Goal: Task Accomplishment & Management: Use online tool/utility

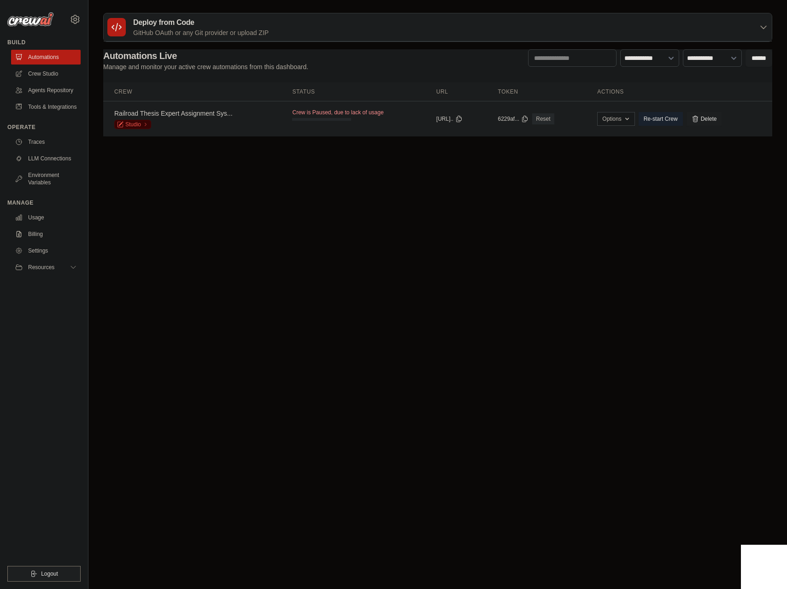
click at [202, 113] on link "Railroad Thesis Expert Assignment Sys..." at bounding box center [173, 113] width 118 height 7
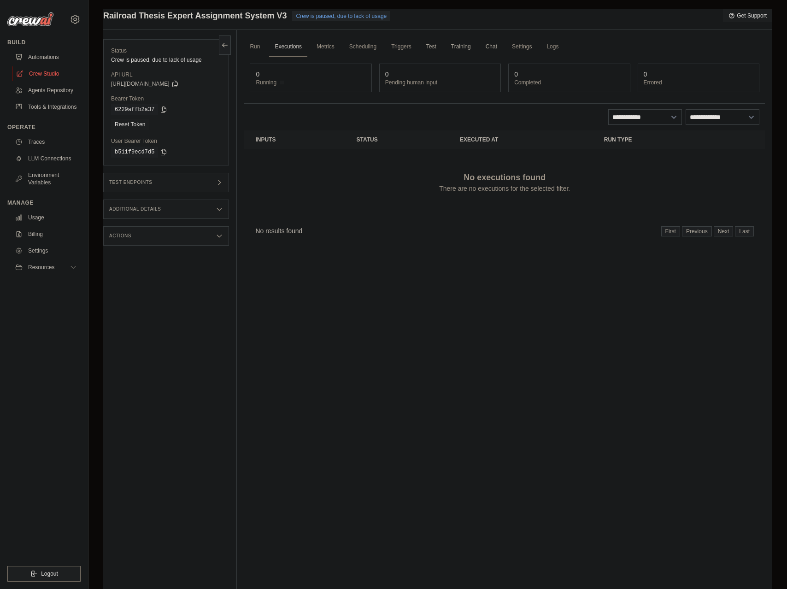
click at [48, 72] on link "Crew Studio" at bounding box center [47, 73] width 70 height 15
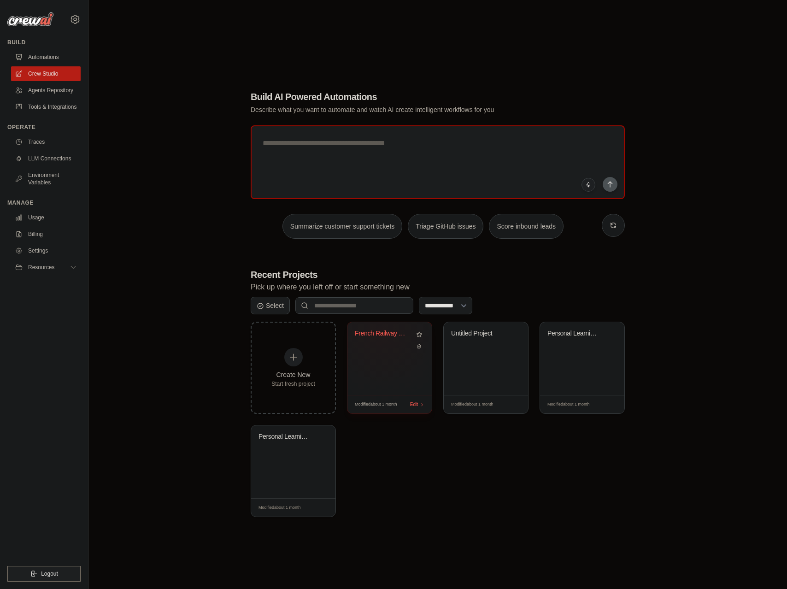
click at [382, 333] on div "French Railway Expert Taxonomy Mapp..." at bounding box center [383, 333] width 56 height 8
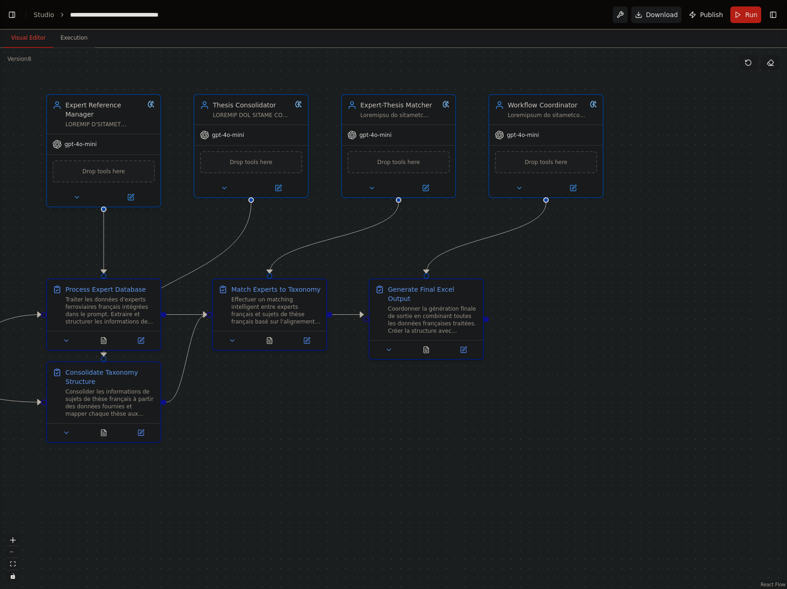
scroll to position [7999, 0]
